Goal: Transaction & Acquisition: Purchase product/service

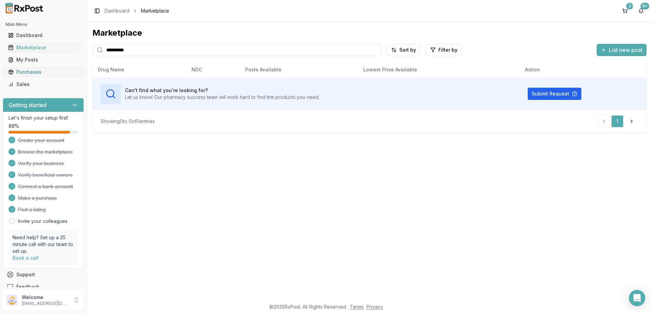
click at [27, 75] on div "Purchases" at bounding box center [43, 72] width 70 height 7
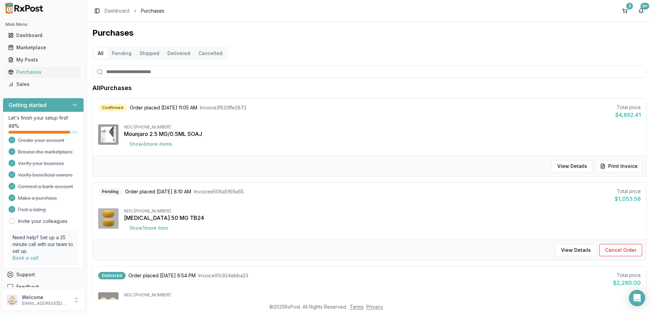
click at [213, 54] on button "Cancelled" at bounding box center [210, 53] width 32 height 11
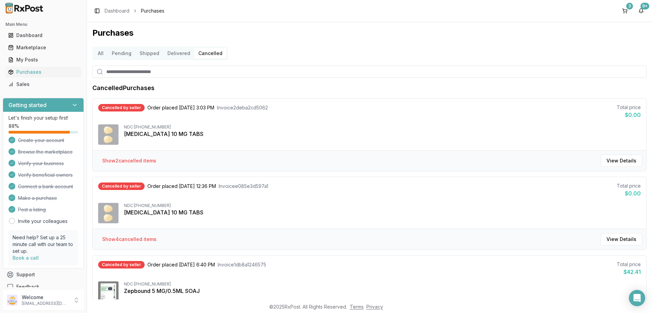
scroll to position [63, 0]
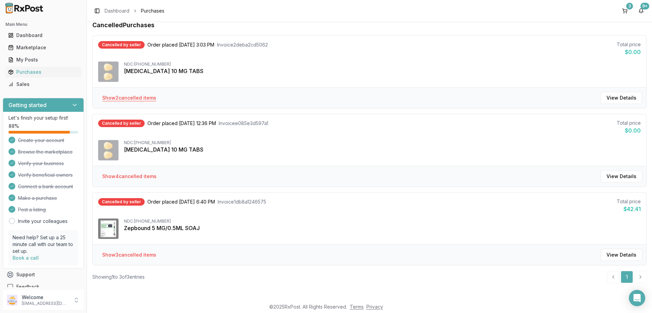
click at [141, 100] on button "Show 2 cancelled item s" at bounding box center [129, 98] width 65 height 12
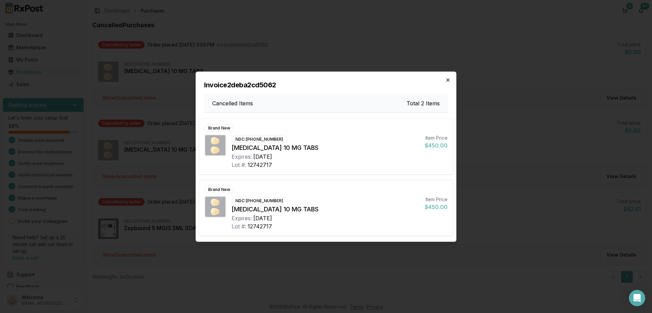
click at [447, 80] on icon "button" at bounding box center [447, 79] width 5 height 5
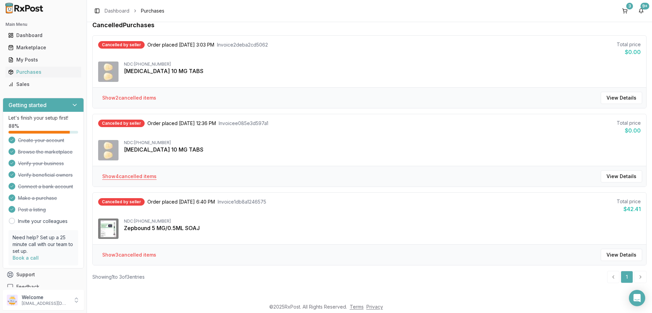
click at [126, 176] on button "Show 4 cancelled item s" at bounding box center [129, 176] width 65 height 12
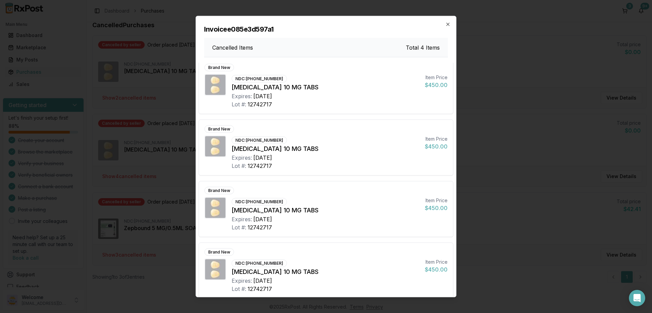
scroll to position [0, 0]
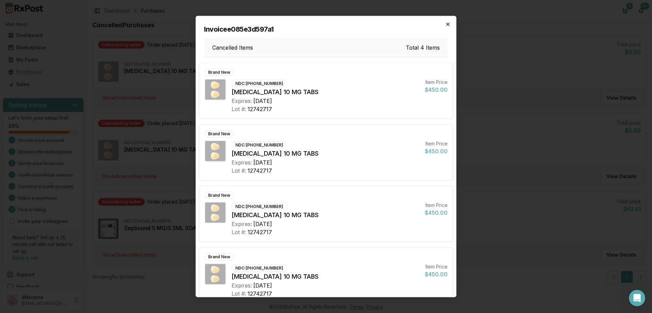
click at [447, 24] on icon "button" at bounding box center [447, 23] width 5 height 5
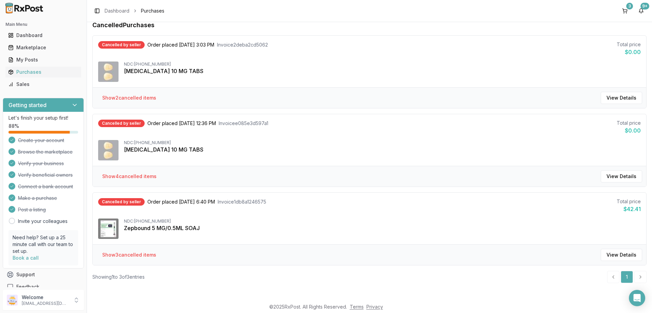
scroll to position [63, 0]
click at [137, 254] on button "Show 3 cancelled item s" at bounding box center [129, 254] width 65 height 12
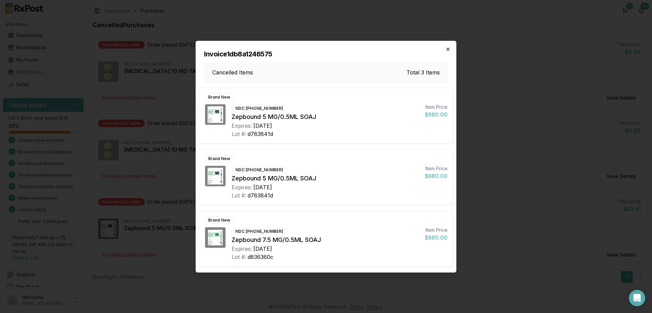
click at [448, 51] on icon "button" at bounding box center [447, 49] width 5 height 5
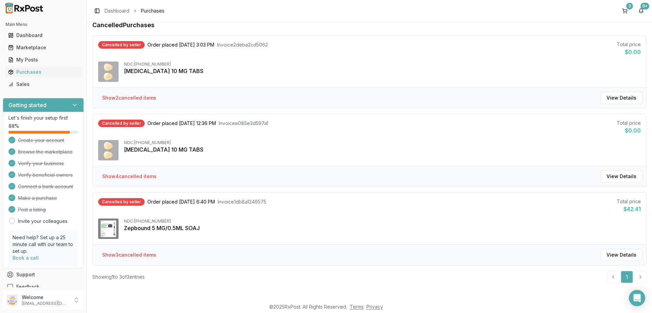
scroll to position [0, 0]
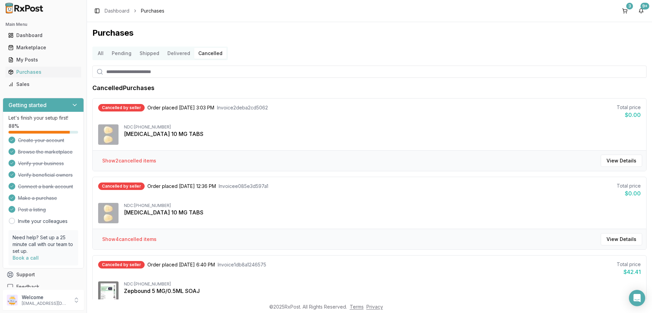
click at [180, 54] on button "Delivered" at bounding box center [178, 53] width 31 height 11
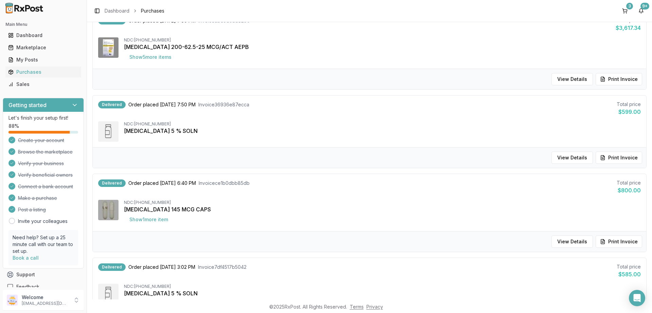
scroll to position [533, 0]
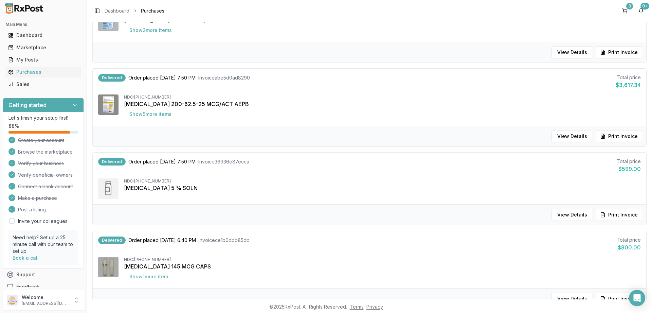
click at [141, 279] on button "Show 1 more item" at bounding box center [149, 276] width 50 height 12
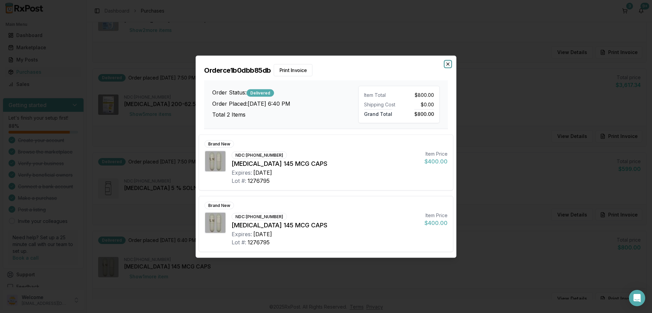
click at [449, 65] on icon "button" at bounding box center [447, 63] width 5 height 5
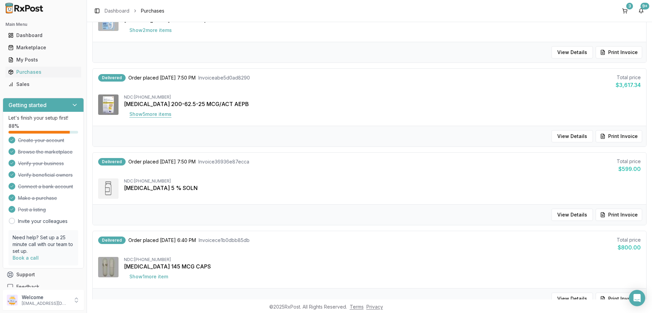
click at [145, 117] on button "Show 5 more item s" at bounding box center [150, 114] width 53 height 12
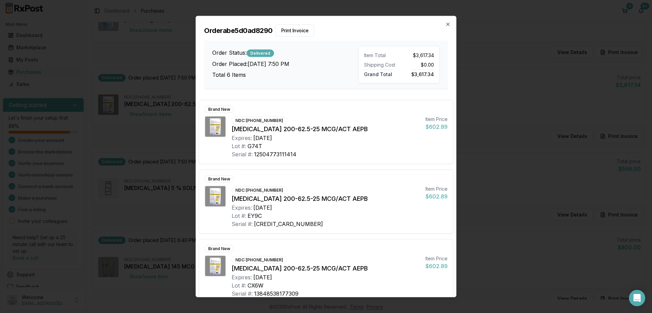
scroll to position [214, 0]
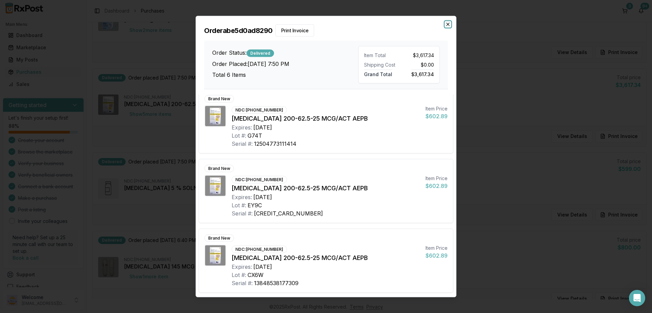
click at [446, 23] on icon "button" at bounding box center [447, 24] width 3 height 3
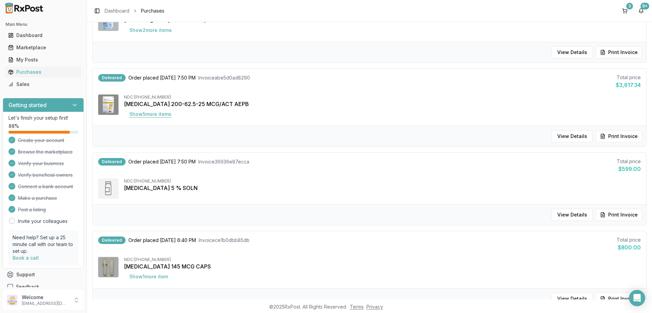
click at [136, 113] on button "Show 5 more item s" at bounding box center [150, 114] width 53 height 12
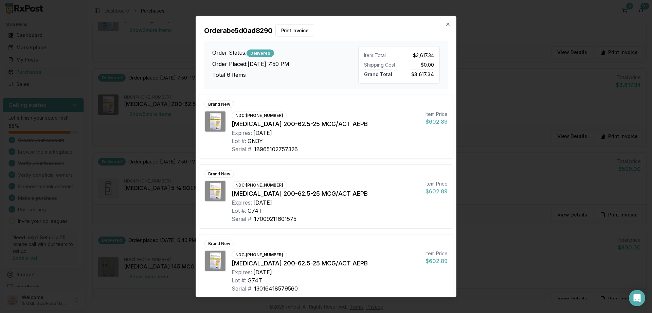
scroll to position [214, 0]
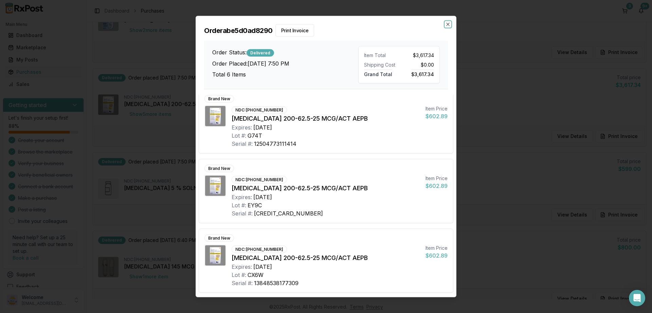
drag, startPoint x: 450, startPoint y: 23, endPoint x: 447, endPoint y: 26, distance: 4.1
click at [450, 23] on icon "button" at bounding box center [447, 23] width 5 height 5
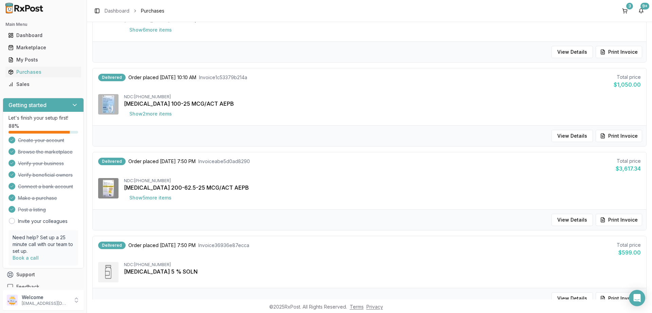
scroll to position [370, 0]
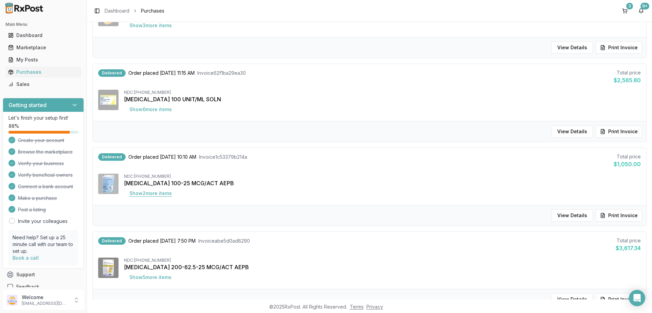
click at [157, 195] on button "Show 2 more item s" at bounding box center [150, 193] width 53 height 12
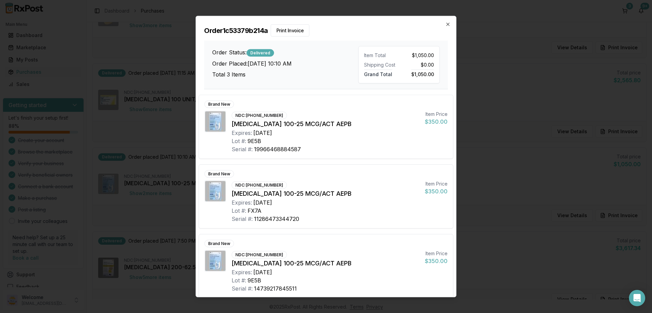
scroll to position [6, 0]
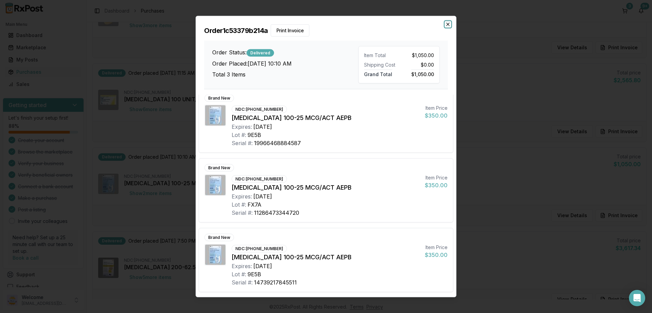
click at [450, 26] on icon "button" at bounding box center [447, 23] width 5 height 5
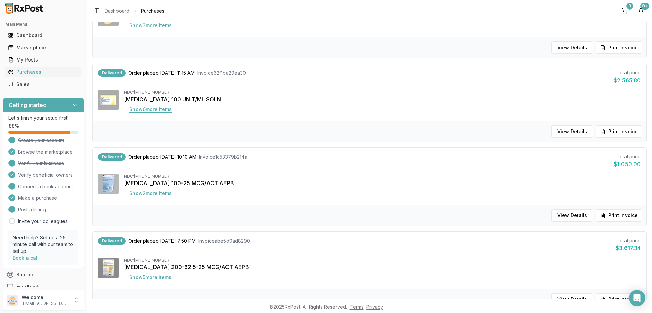
click at [141, 109] on button "Show 6 more item s" at bounding box center [150, 109] width 53 height 12
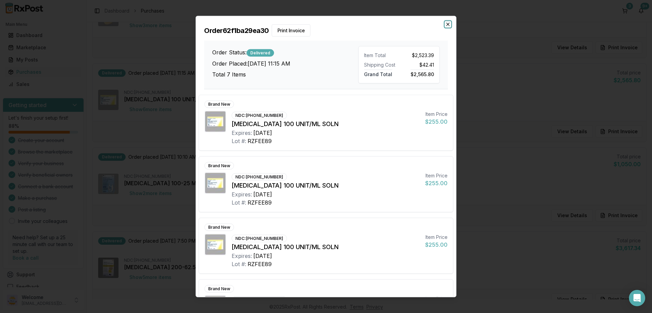
click at [445, 26] on icon "button" at bounding box center [447, 23] width 5 height 5
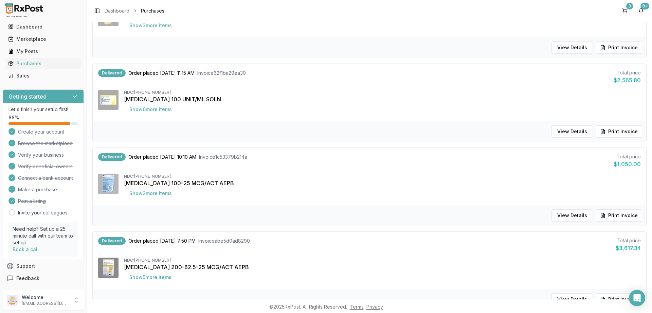
scroll to position [0, 0]
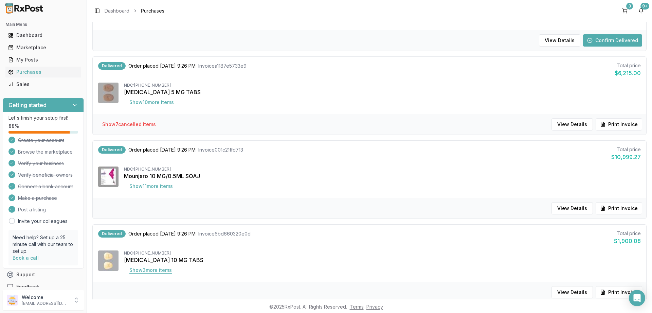
click at [136, 271] on button "Show 3 more item s" at bounding box center [150, 270] width 53 height 12
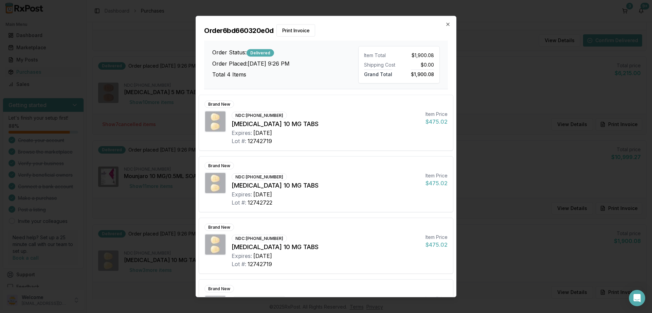
scroll to position [43, 0]
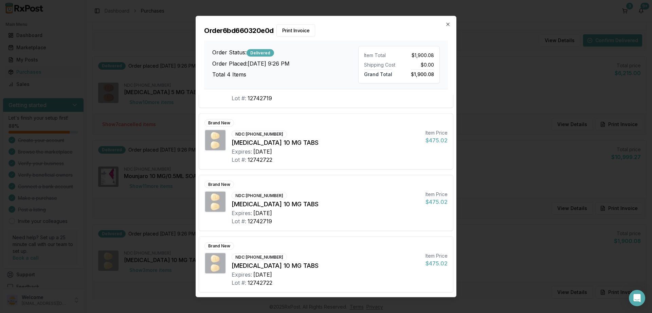
click at [450, 25] on div "Order 6bd660320e0d Print Invoice Order Status: Delivered Order Placed: 08/26/20…" at bounding box center [326, 52] width 260 height 73
click at [449, 24] on icon "button" at bounding box center [447, 23] width 5 height 5
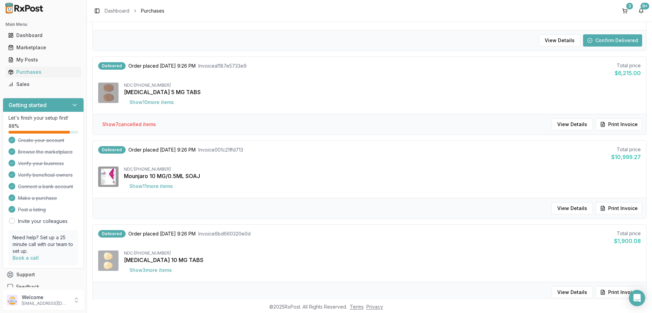
scroll to position [126, 0]
click at [146, 184] on button "Show 11 more item s" at bounding box center [151, 186] width 54 height 12
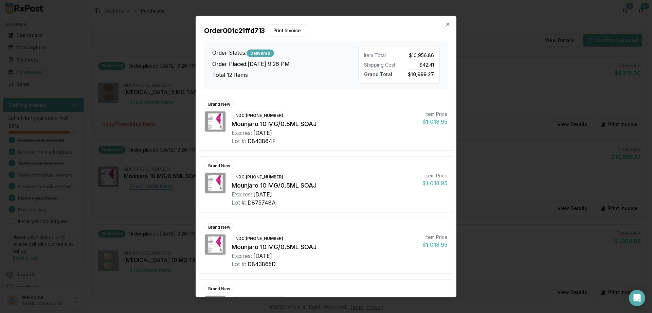
scroll to position [0, 0]
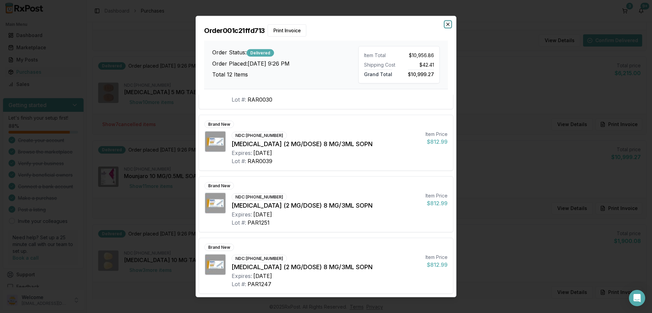
click at [449, 26] on icon "button" at bounding box center [447, 23] width 5 height 5
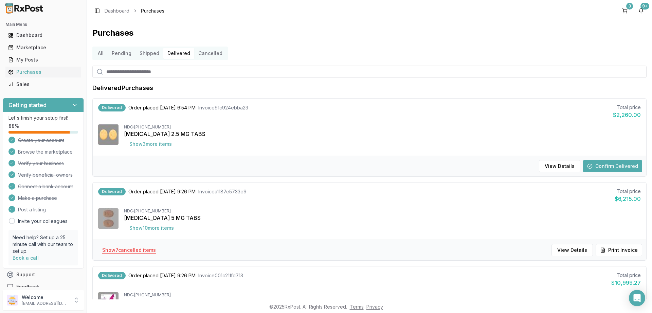
click at [123, 248] on button "Show 7 cancelled item s" at bounding box center [129, 250] width 65 height 12
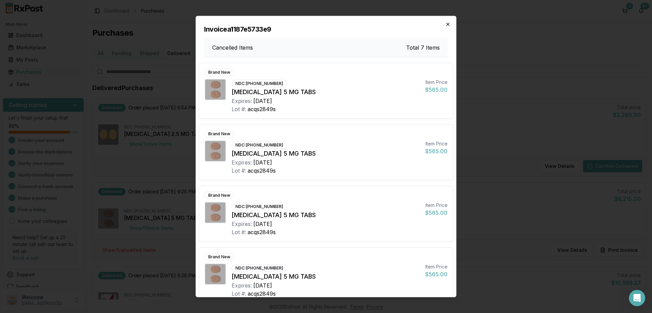
click at [447, 26] on icon "button" at bounding box center [447, 23] width 5 height 5
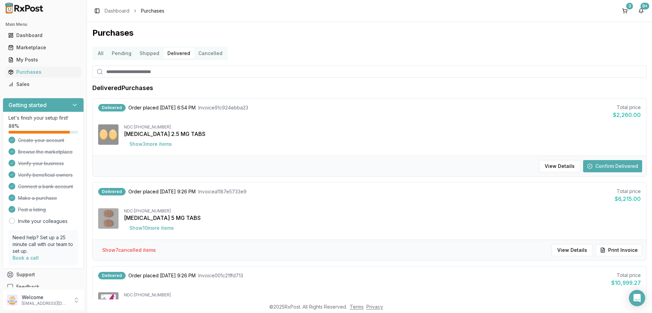
click at [144, 55] on button "Shipped" at bounding box center [149, 53] width 28 height 11
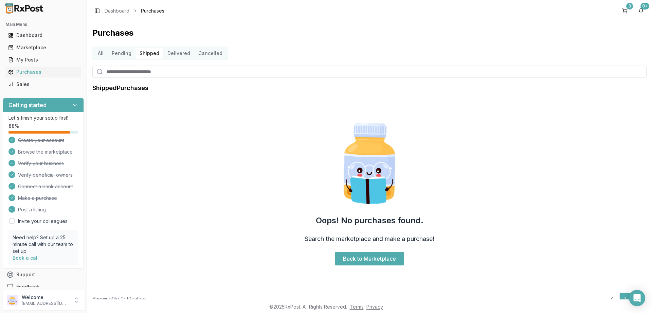
click at [117, 55] on button "Pending" at bounding box center [122, 53] width 28 height 11
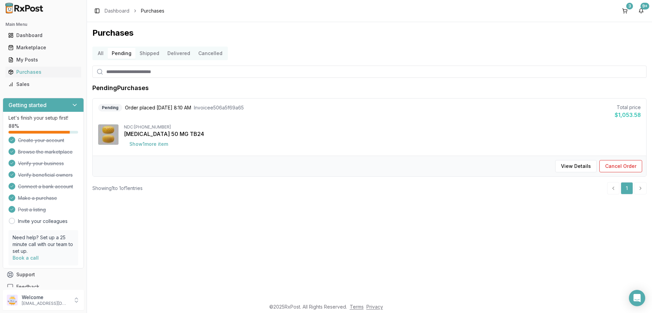
click at [102, 54] on button "All" at bounding box center [101, 53] width 14 height 11
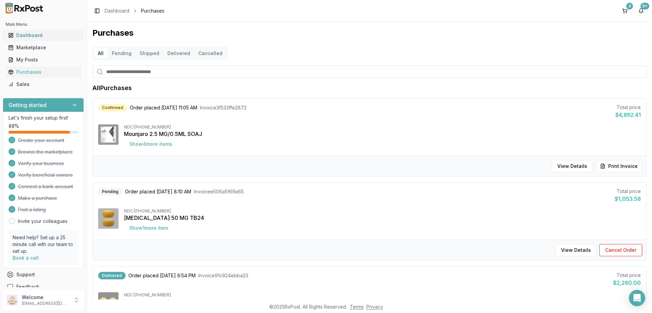
click at [34, 35] on div "Dashboard" at bounding box center [43, 35] width 70 height 7
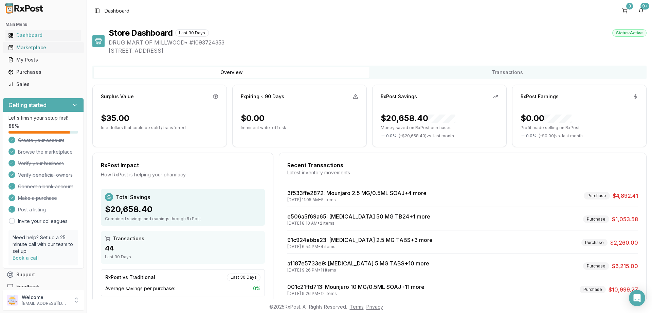
click at [28, 45] on div "Marketplace" at bounding box center [43, 47] width 70 height 7
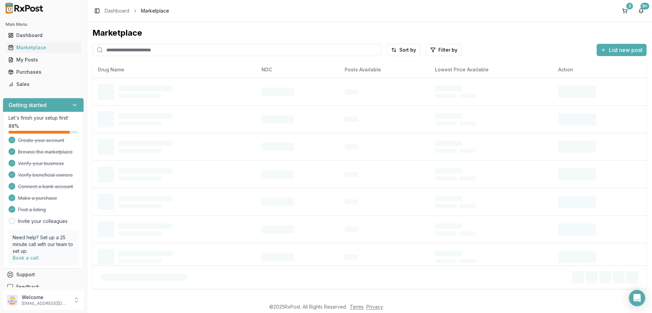
click at [114, 52] on input "search" at bounding box center [236, 50] width 289 height 12
paste input "**********"
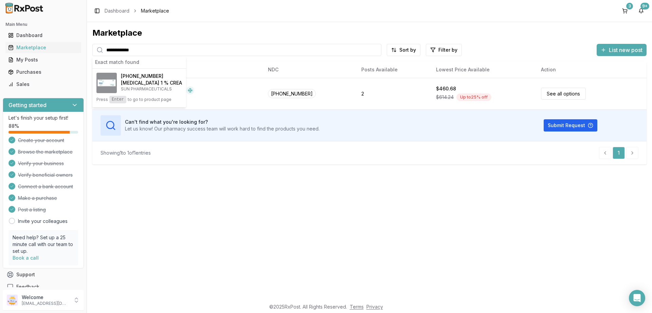
type input "**********"
click at [262, 227] on div "**********" at bounding box center [369, 160] width 565 height 277
click at [138, 105] on button "47335-0994-36 Winlevi 1 % CREA SUN PHARMACEUTICALS Press Enter to go to product…" at bounding box center [139, 88] width 94 height 39
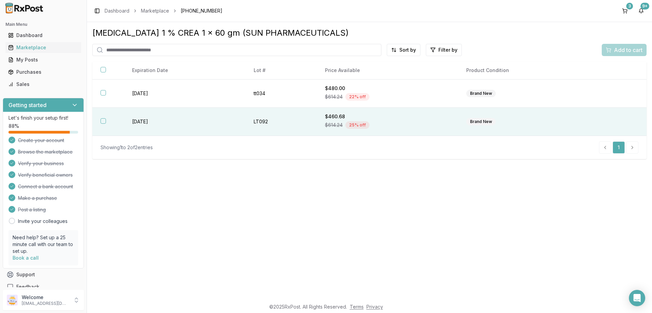
click at [105, 122] on button "button" at bounding box center [102, 120] width 5 height 5
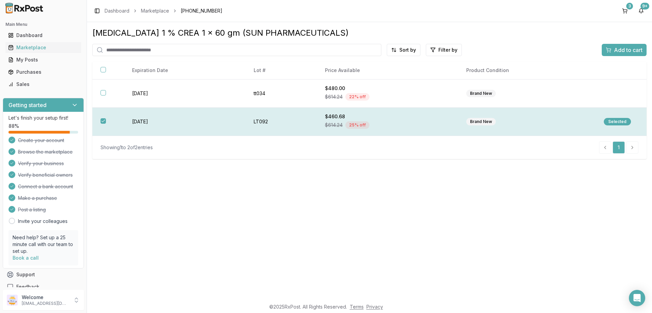
click at [618, 123] on div "Selected" at bounding box center [617, 121] width 27 height 7
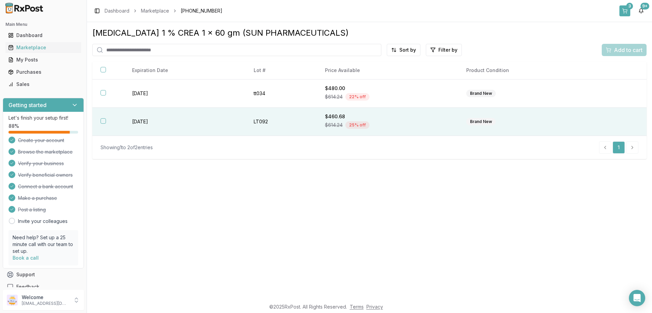
click at [627, 15] on button "3" at bounding box center [624, 10] width 11 height 11
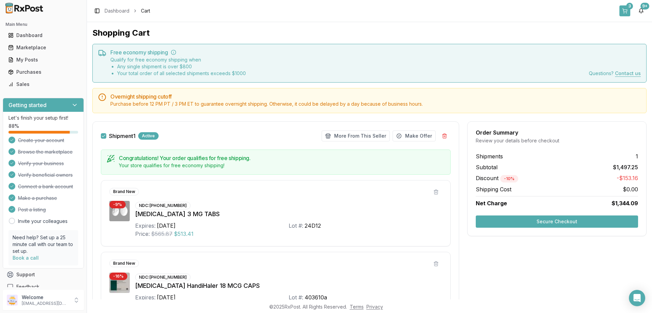
click at [624, 7] on button "3" at bounding box center [624, 10] width 11 height 11
click at [30, 47] on div "Marketplace" at bounding box center [43, 47] width 70 height 7
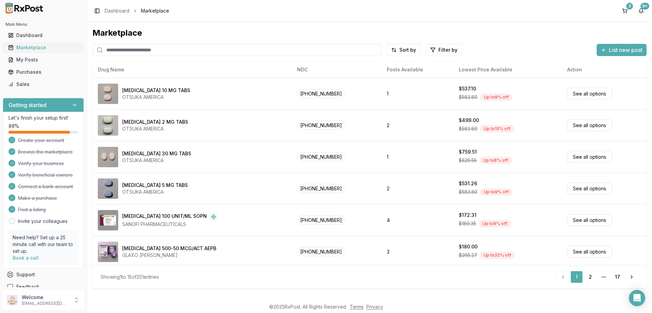
click at [38, 46] on div "Marketplace" at bounding box center [43, 47] width 70 height 7
click at [123, 51] on input "search" at bounding box center [236, 50] width 289 height 12
paste input "**********"
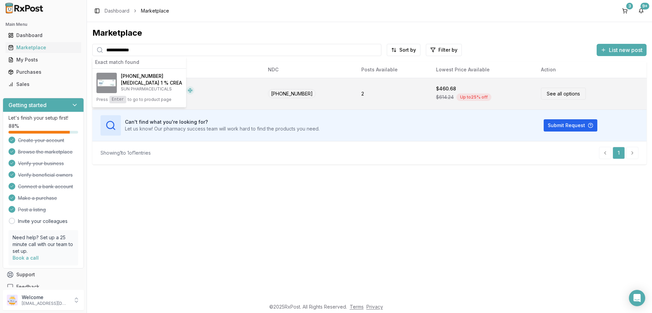
type input "**********"
click at [562, 97] on link "See all options" at bounding box center [563, 94] width 45 height 12
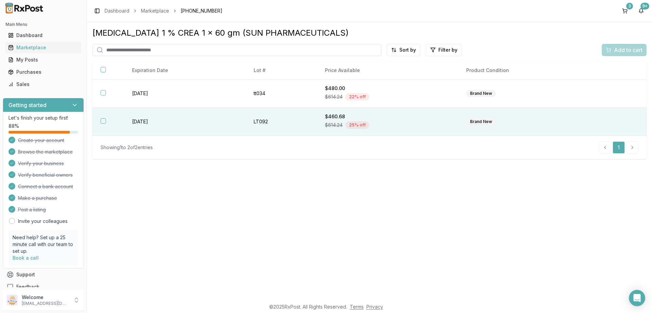
click at [102, 121] on button "button" at bounding box center [102, 120] width 5 height 5
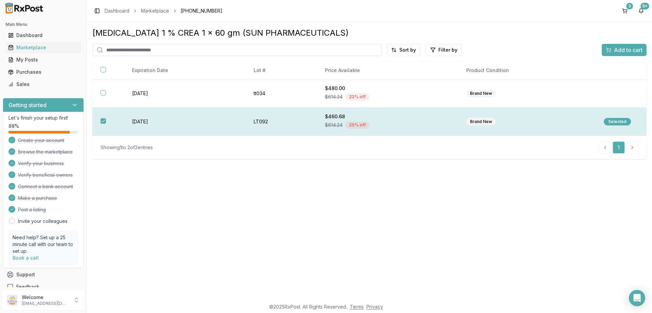
click at [620, 122] on div "Selected" at bounding box center [617, 121] width 27 height 7
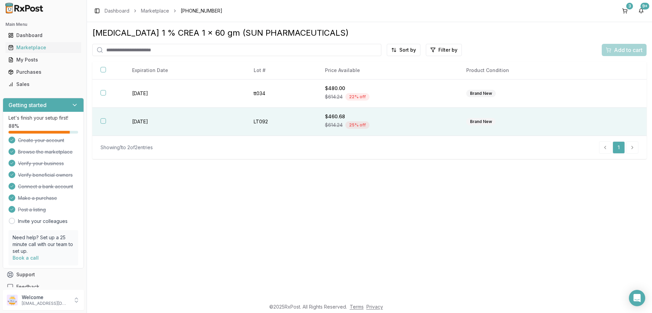
click at [103, 122] on button "button" at bounding box center [102, 120] width 5 height 5
click at [623, 120] on div "Selected" at bounding box center [617, 121] width 27 height 7
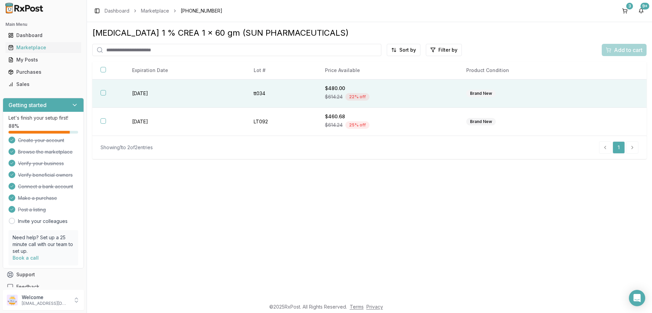
click at [109, 94] on th at bounding box center [108, 93] width 32 height 28
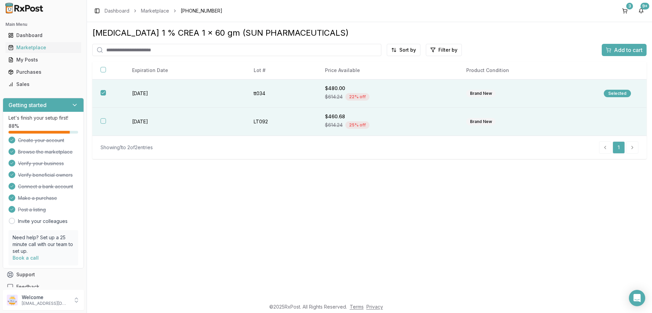
click at [101, 120] on button "button" at bounding box center [102, 120] width 5 height 5
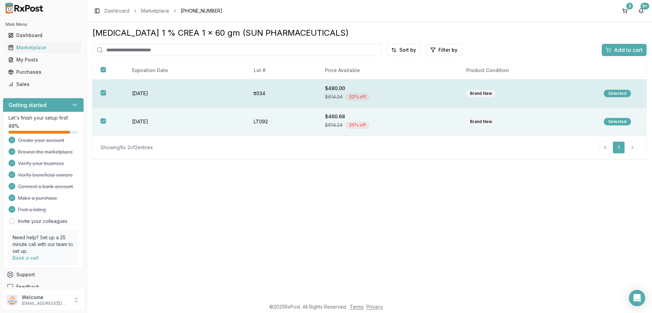
click at [104, 90] on th at bounding box center [108, 93] width 32 height 28
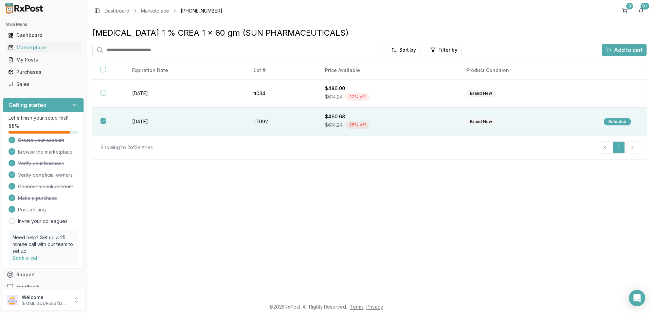
click at [623, 55] on button "Add to cart" at bounding box center [624, 50] width 45 height 12
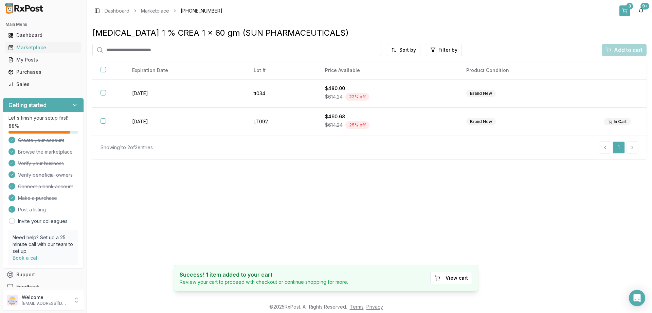
click at [631, 6] on div "3" at bounding box center [629, 6] width 7 height 7
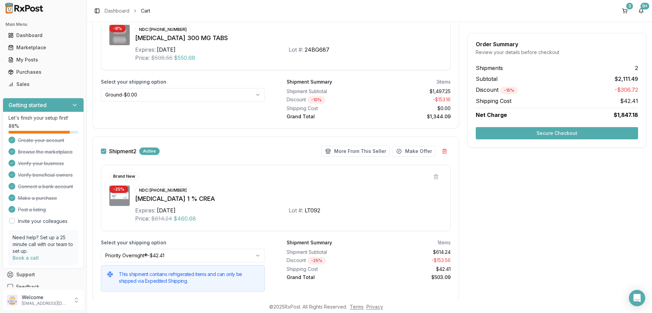
scroll to position [338, 0]
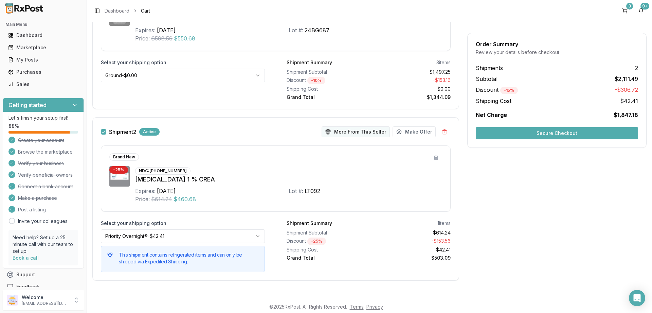
click at [354, 133] on button "More From This Seller" at bounding box center [355, 131] width 68 height 11
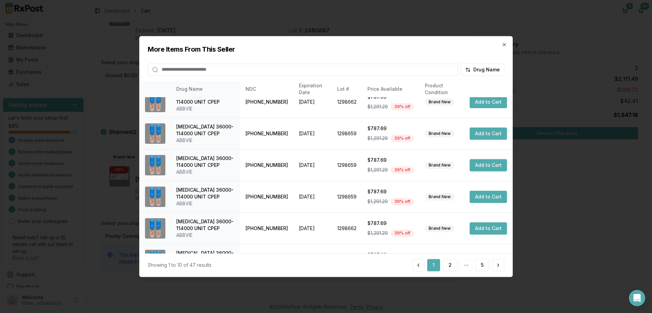
scroll to position [160, 0]
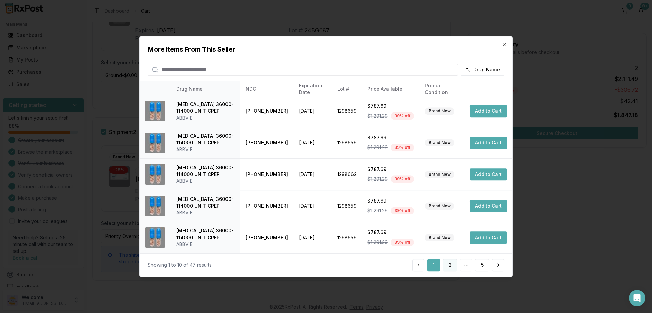
click at [455, 264] on button "2" at bounding box center [450, 265] width 15 height 12
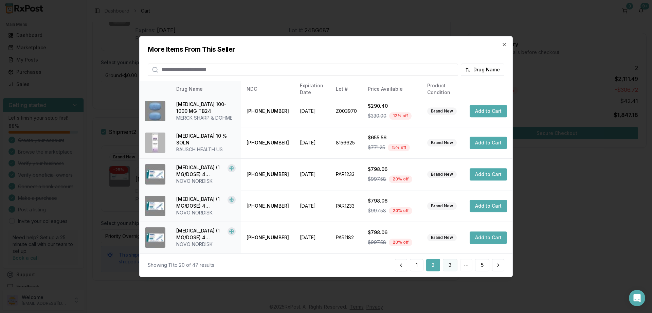
click at [450, 269] on button "3" at bounding box center [450, 265] width 15 height 12
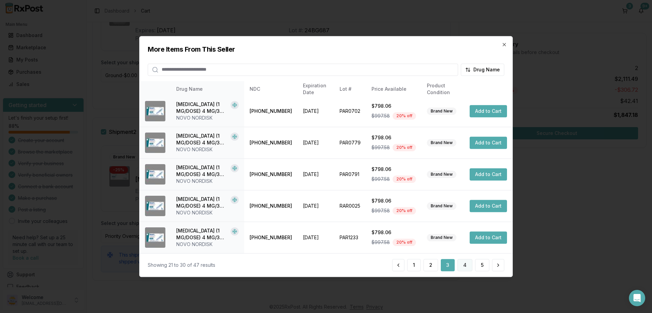
click at [461, 264] on button "4" at bounding box center [464, 265] width 15 height 12
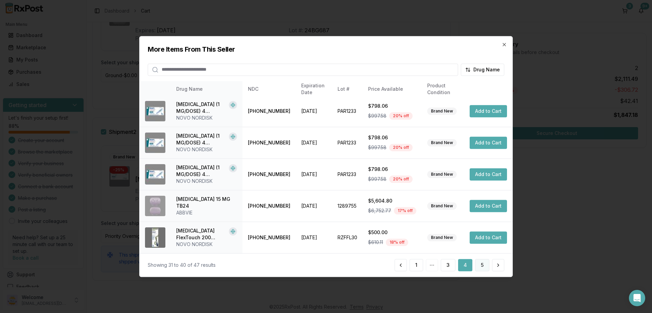
click at [482, 266] on button "5" at bounding box center [482, 265] width 14 height 12
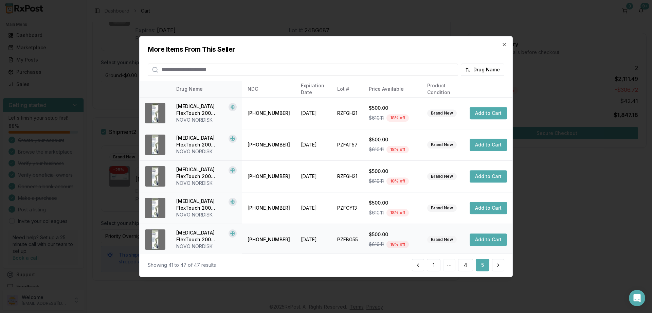
scroll to position [65, 0]
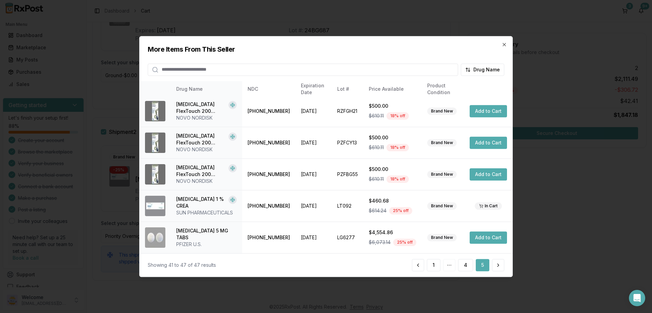
click at [480, 268] on button "5" at bounding box center [483, 265] width 14 height 12
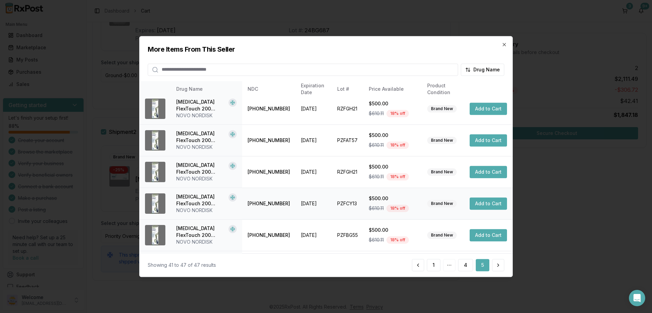
scroll to position [0, 0]
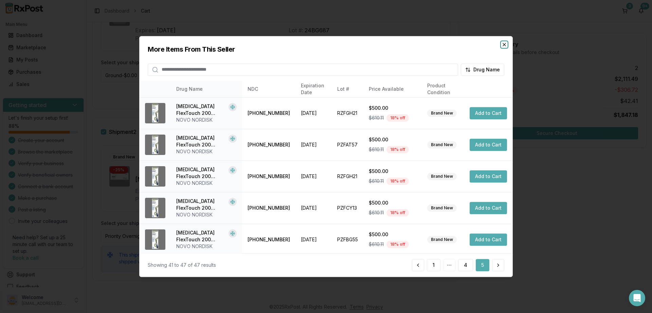
click at [505, 42] on icon "button" at bounding box center [503, 44] width 5 height 5
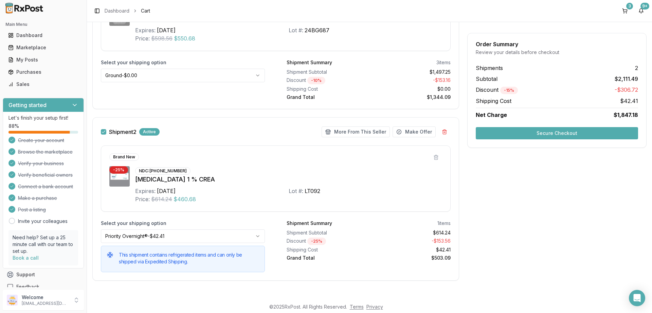
scroll to position [338, 0]
click at [365, 134] on button "More From This Seller" at bounding box center [355, 131] width 68 height 11
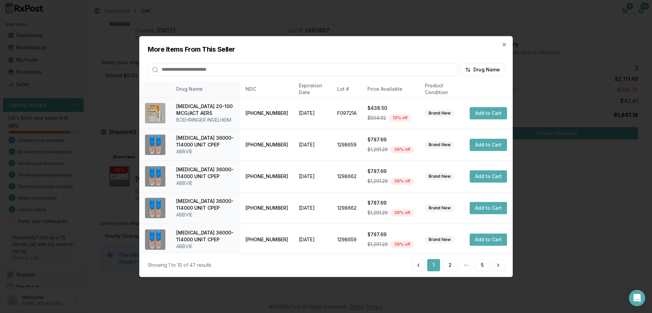
scroll to position [160, 0]
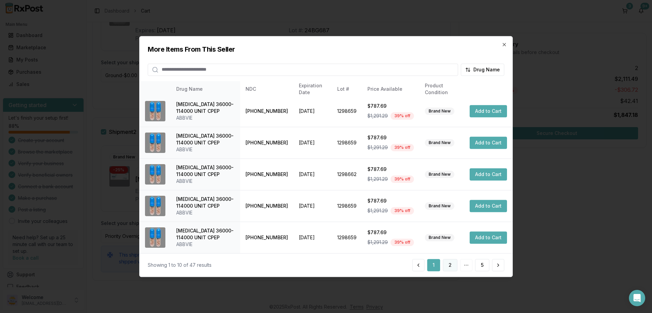
click at [454, 264] on button "2" at bounding box center [450, 265] width 15 height 12
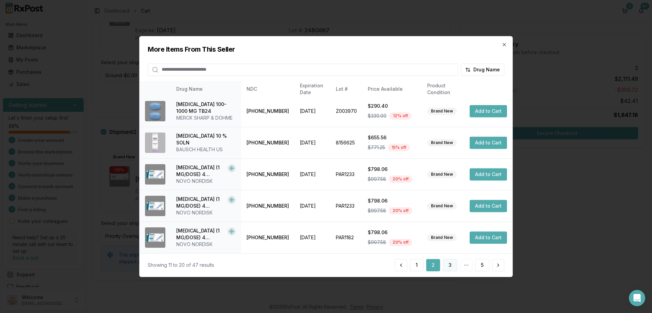
click at [448, 262] on button "3" at bounding box center [450, 265] width 15 height 12
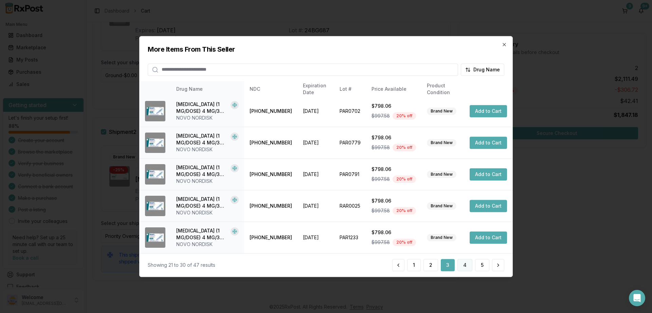
click at [462, 262] on button "4" at bounding box center [464, 265] width 15 height 12
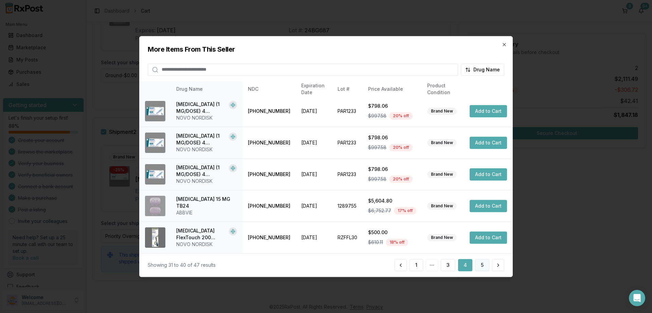
click at [478, 266] on button "5" at bounding box center [482, 265] width 14 height 12
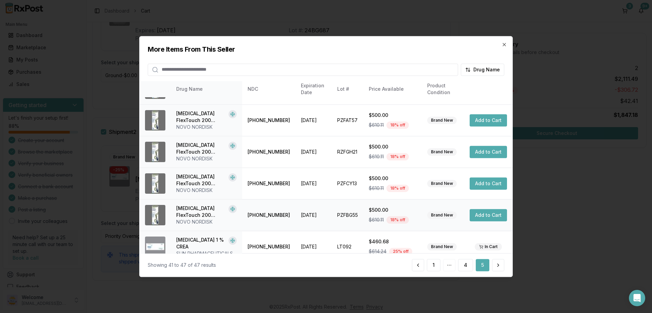
scroll to position [0, 0]
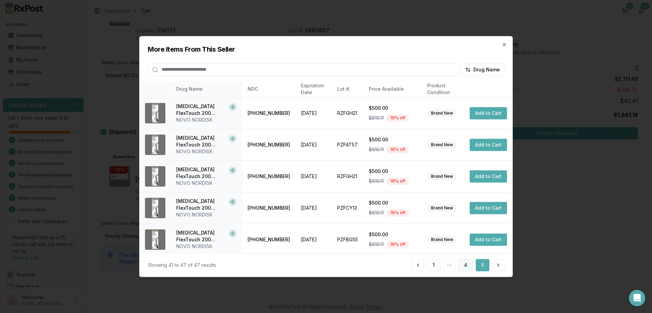
click at [465, 265] on button "4" at bounding box center [465, 265] width 15 height 12
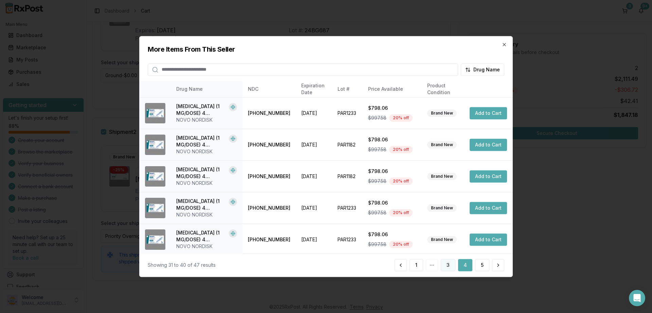
click at [446, 264] on button "3" at bounding box center [448, 265] width 15 height 12
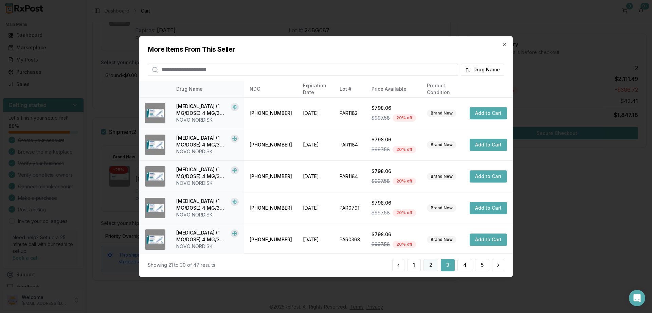
click at [430, 263] on button "2" at bounding box center [430, 265] width 15 height 12
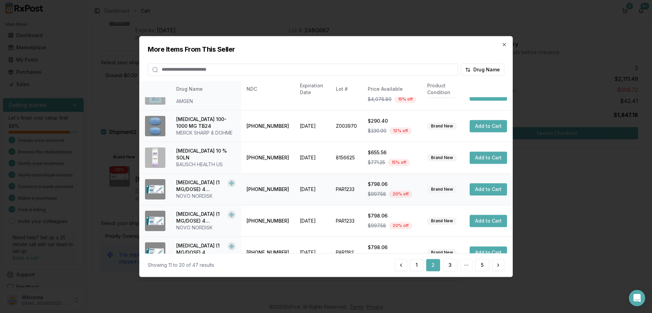
scroll to position [160, 0]
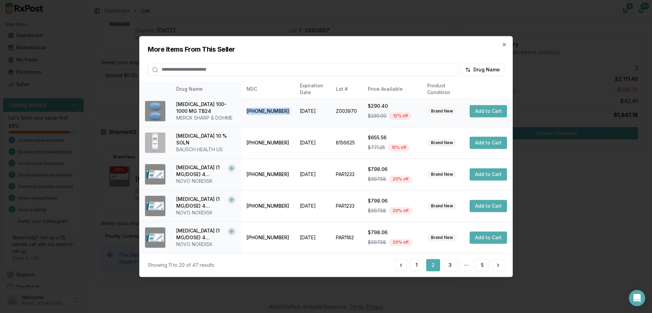
drag, startPoint x: 239, startPoint y: 118, endPoint x: 289, endPoint y: 117, distance: 49.9
click at [289, 117] on tr "Janumet XR 100-1000 MG TB24 MERCK SHARP & DOHME 00006-0081-31 2027-08-31 Z00397…" at bounding box center [326, 111] width 373 height 32
copy tr "00006-0081-31"
click at [449, 264] on button "3" at bounding box center [450, 265] width 15 height 12
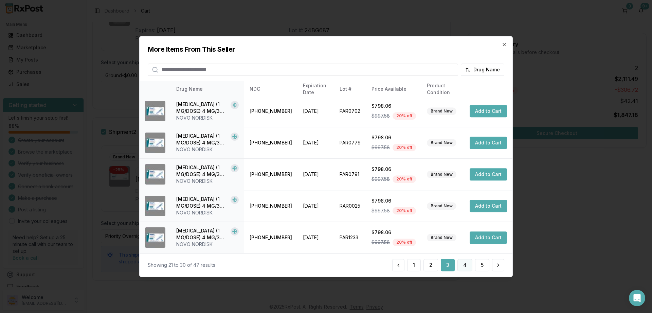
click at [461, 263] on button "4" at bounding box center [464, 265] width 15 height 12
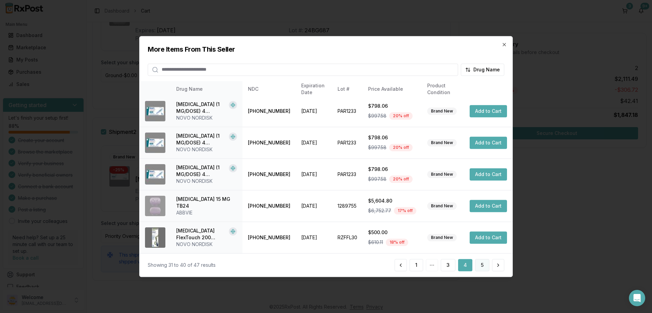
click at [481, 265] on button "5" at bounding box center [482, 265] width 14 height 12
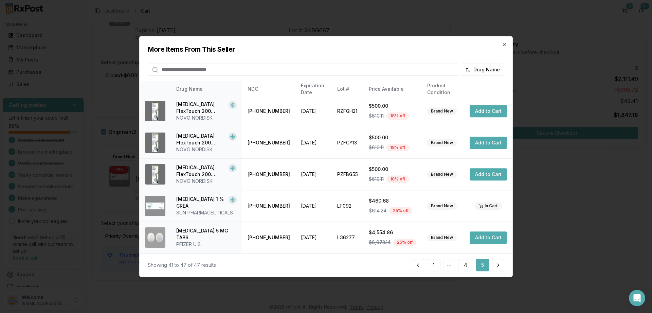
scroll to position [0, 0]
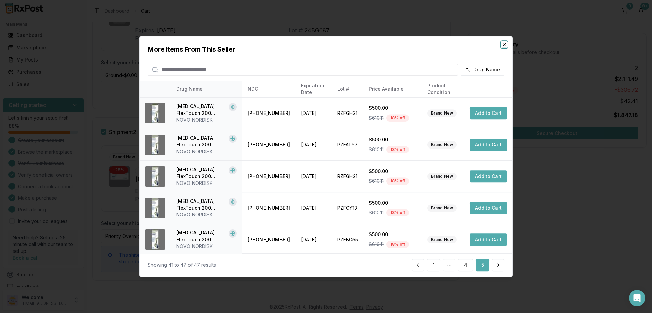
click at [504, 45] on icon "button" at bounding box center [503, 44] width 5 height 5
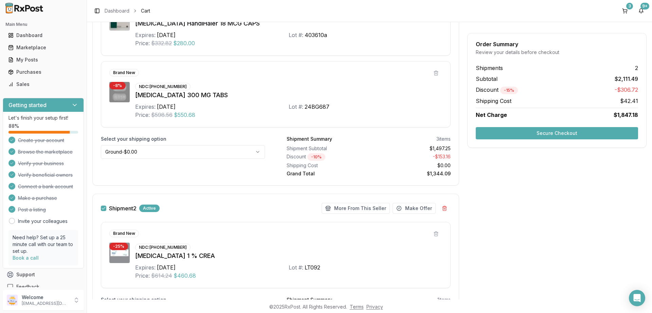
scroll to position [338, 0]
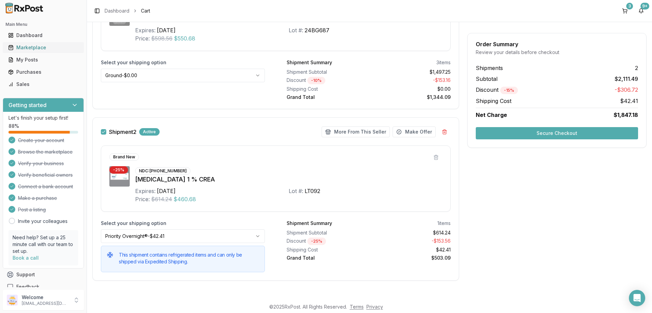
click at [27, 44] on div "Marketplace" at bounding box center [43, 47] width 70 height 7
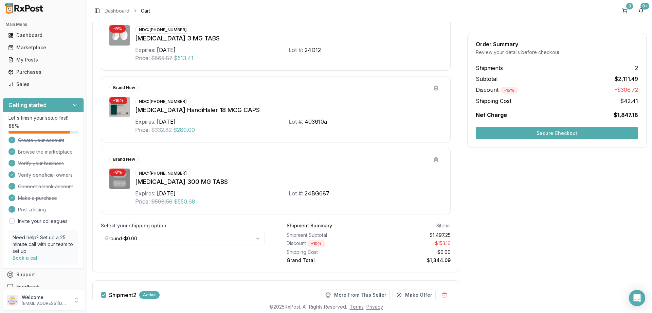
scroll to position [0, 0]
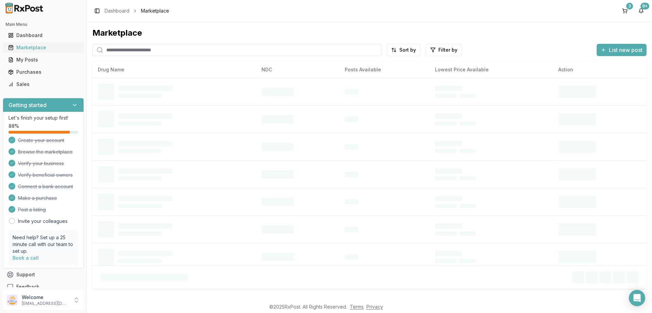
click at [30, 47] on div "Marketplace" at bounding box center [43, 47] width 70 height 7
click at [149, 52] on input "search" at bounding box center [236, 50] width 289 height 12
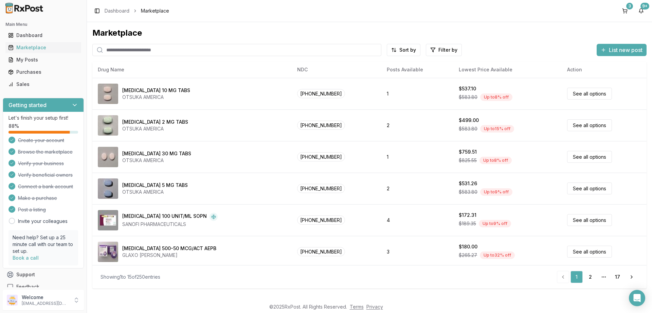
click at [125, 47] on input "search" at bounding box center [236, 50] width 289 height 12
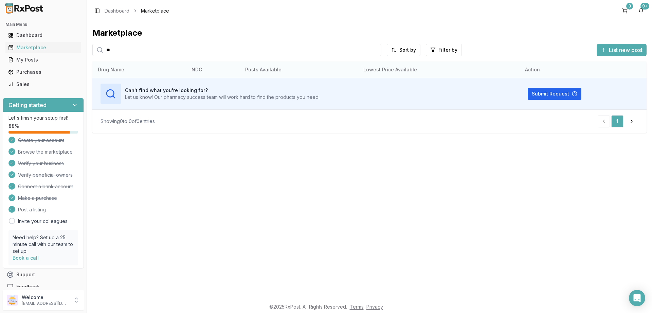
type input "*"
drag, startPoint x: 93, startPoint y: 53, endPoint x: 105, endPoint y: 53, distance: 11.5
click at [92, 54] on input "*****" at bounding box center [236, 50] width 289 height 12
click at [108, 53] on input "*****" at bounding box center [236, 50] width 289 height 12
paste input "******"
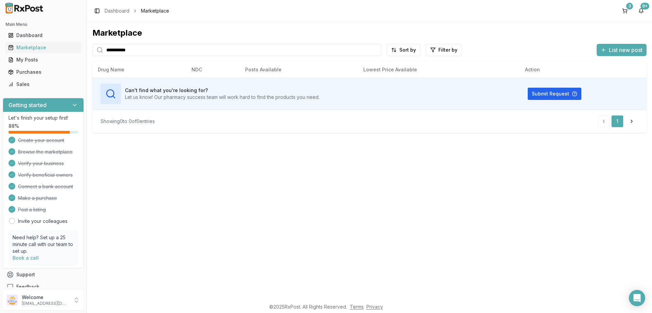
type input "**********"
drag, startPoint x: 117, startPoint y: 48, endPoint x: 92, endPoint y: 49, distance: 25.5
click at [92, 49] on input "**********" at bounding box center [236, 50] width 289 height 12
click at [641, 11] on button "9+" at bounding box center [641, 10] width 11 height 11
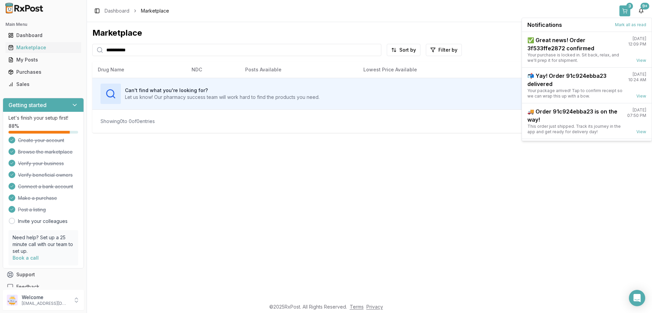
click at [627, 11] on button "3" at bounding box center [624, 10] width 11 height 11
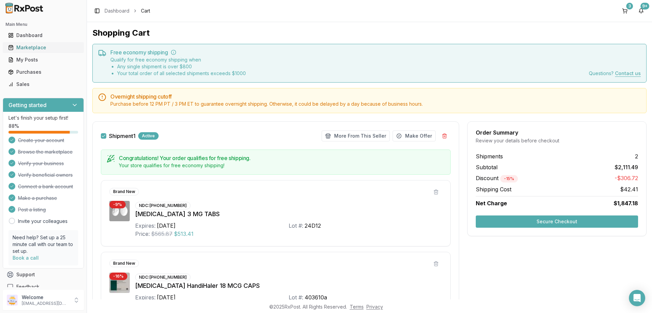
click at [24, 47] on div "Marketplace" at bounding box center [43, 47] width 70 height 7
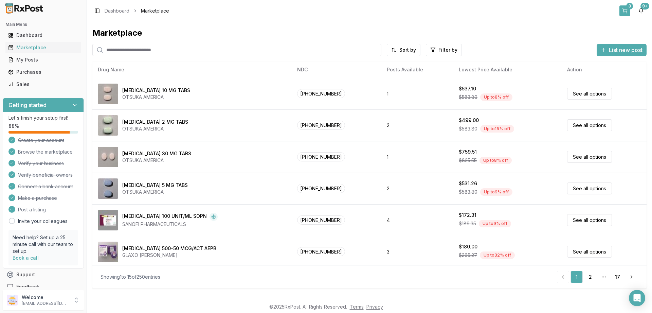
click at [623, 10] on button "3" at bounding box center [624, 10] width 11 height 11
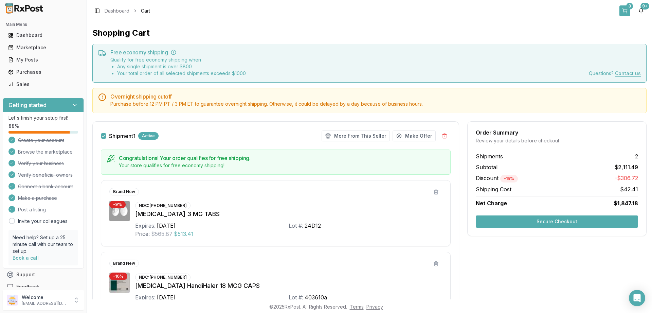
click at [629, 5] on div "3" at bounding box center [629, 6] width 7 height 7
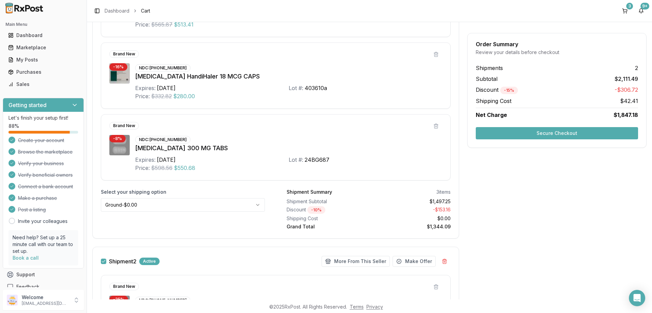
scroll to position [209, 0]
click at [260, 205] on html "Main Menu Dashboard Marketplace My Posts Purchases Sales Getting started Let's …" at bounding box center [326, 156] width 652 height 313
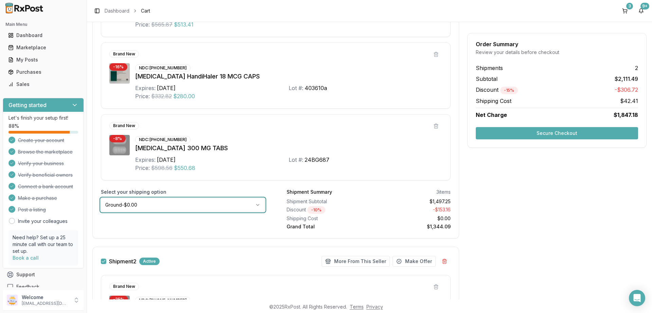
click at [260, 205] on html "Main Menu Dashboard Marketplace My Posts Purchases Sales Getting started Let's …" at bounding box center [326, 156] width 652 height 313
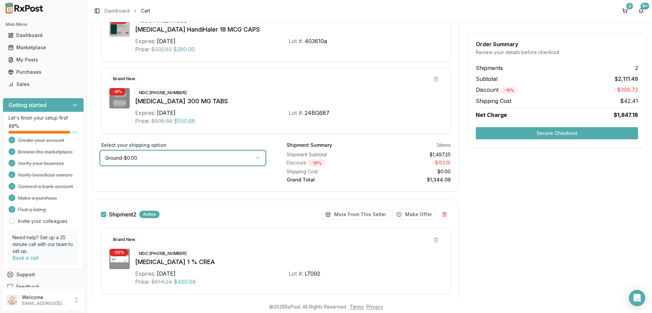
scroll to position [216, 0]
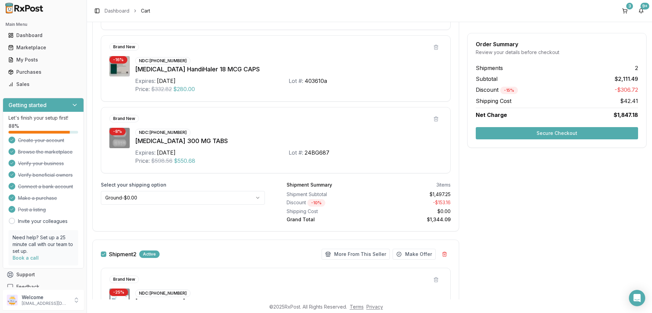
click at [261, 200] on html "Main Menu Dashboard Marketplace My Posts Purchases Sales Getting started Let's …" at bounding box center [326, 156] width 652 height 313
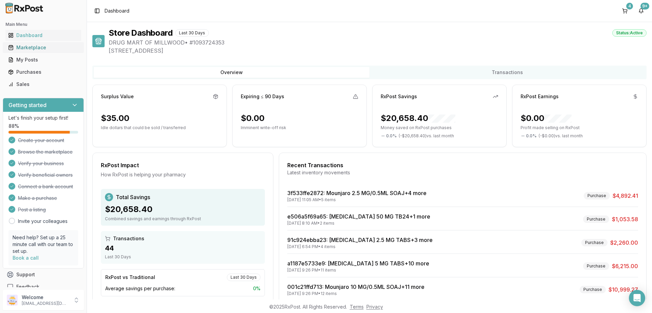
click at [19, 46] on div "Marketplace" at bounding box center [43, 47] width 70 height 7
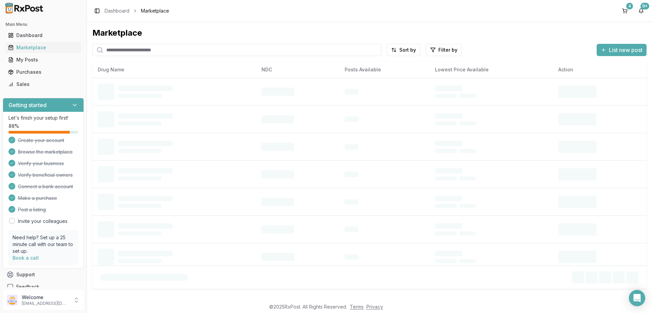
paste input "******"
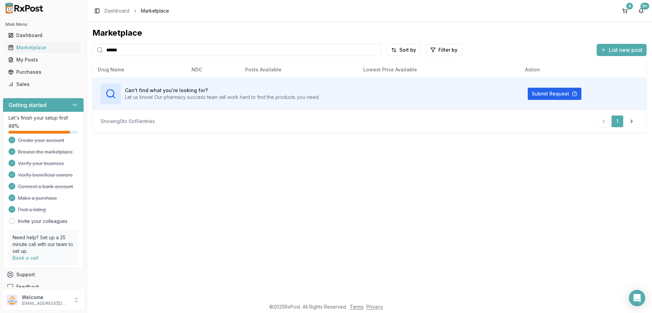
type input "******"
